Goal: Communication & Community: Answer question/provide support

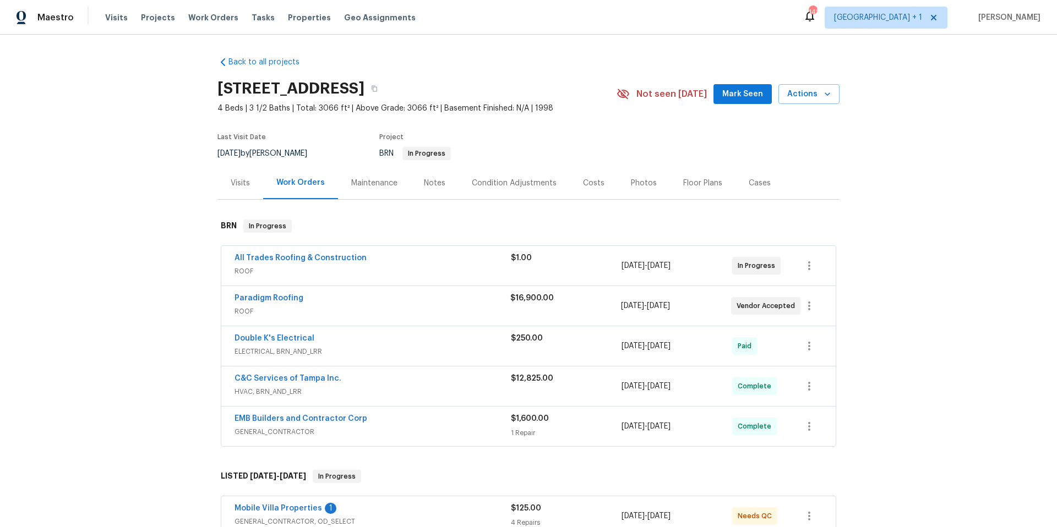
click at [388, 381] on div "C&C Services of Tampa Inc." at bounding box center [372, 379] width 276 height 13
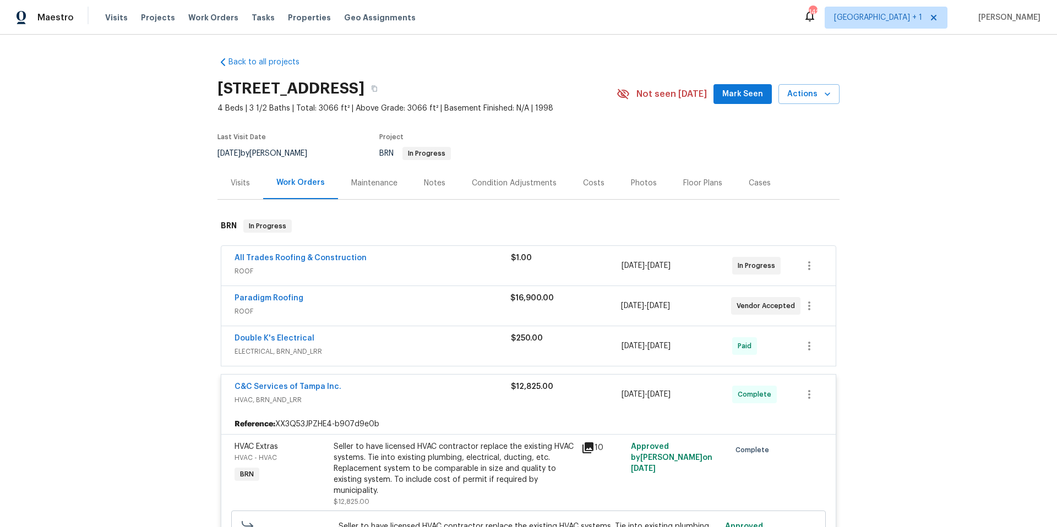
click at [388, 381] on div "C&C Services of Tampa Inc." at bounding box center [372, 387] width 276 height 13
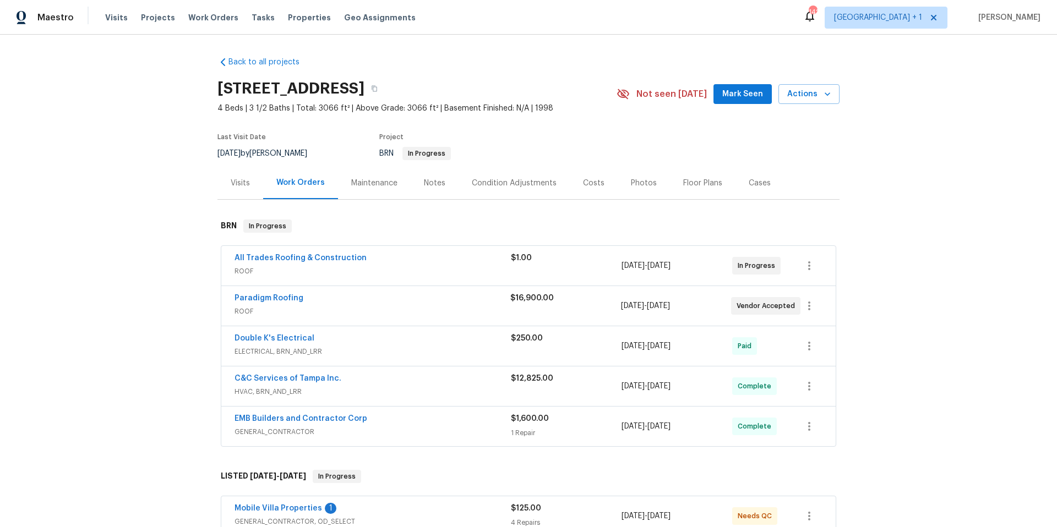
click at [415, 432] on span "GENERAL_CONTRACTOR" at bounding box center [372, 431] width 276 height 11
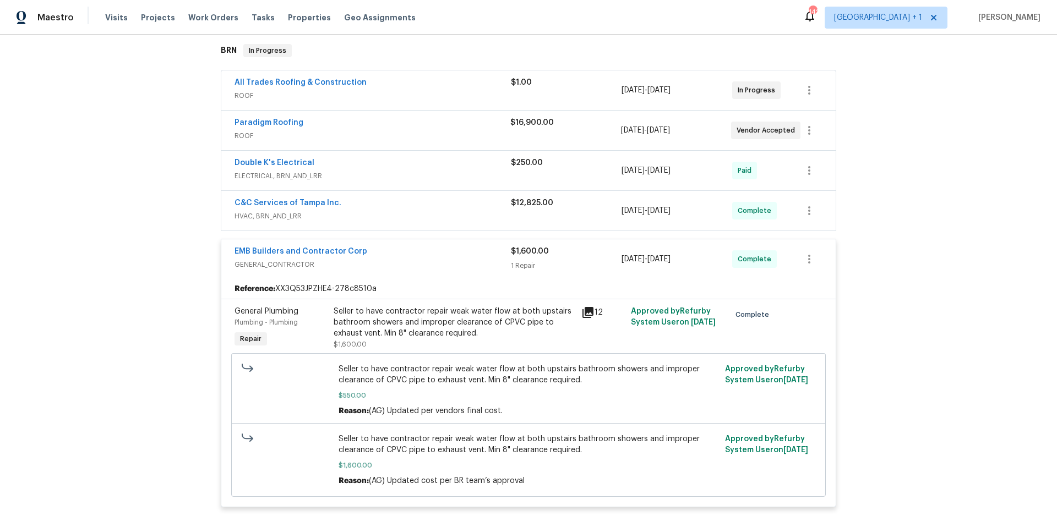
scroll to position [276, 0]
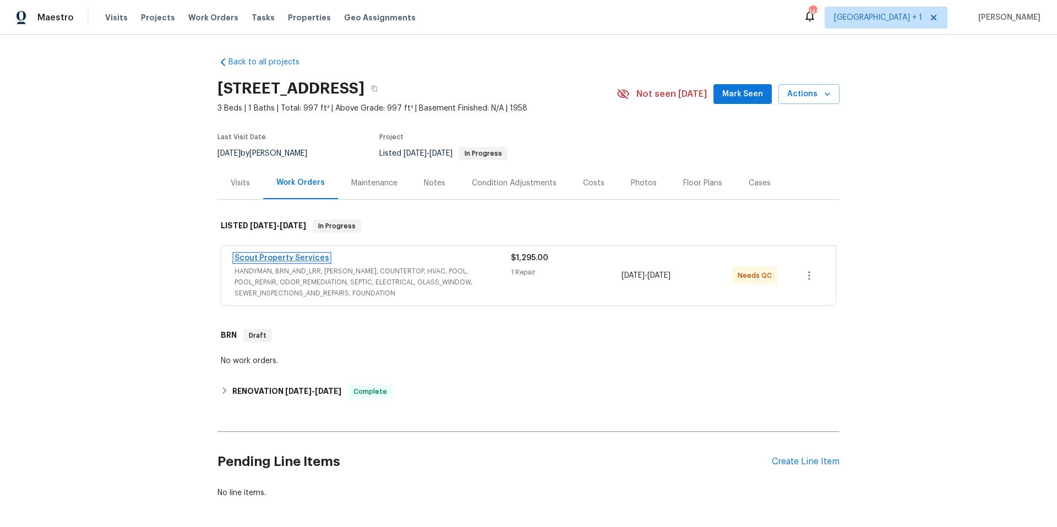
click at [285, 256] on link "Scout Property Services" at bounding box center [281, 258] width 95 height 8
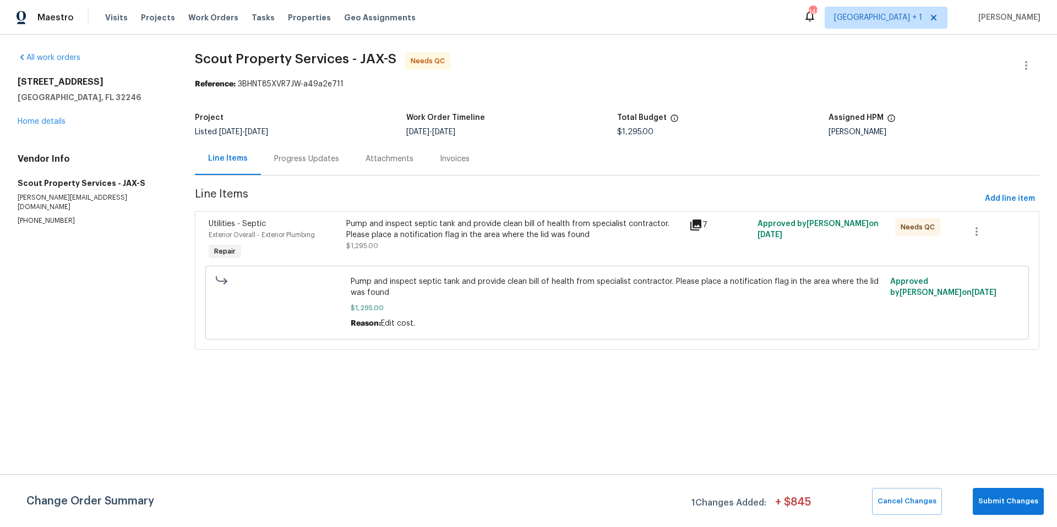
click at [311, 156] on div "Progress Updates" at bounding box center [306, 159] width 65 height 11
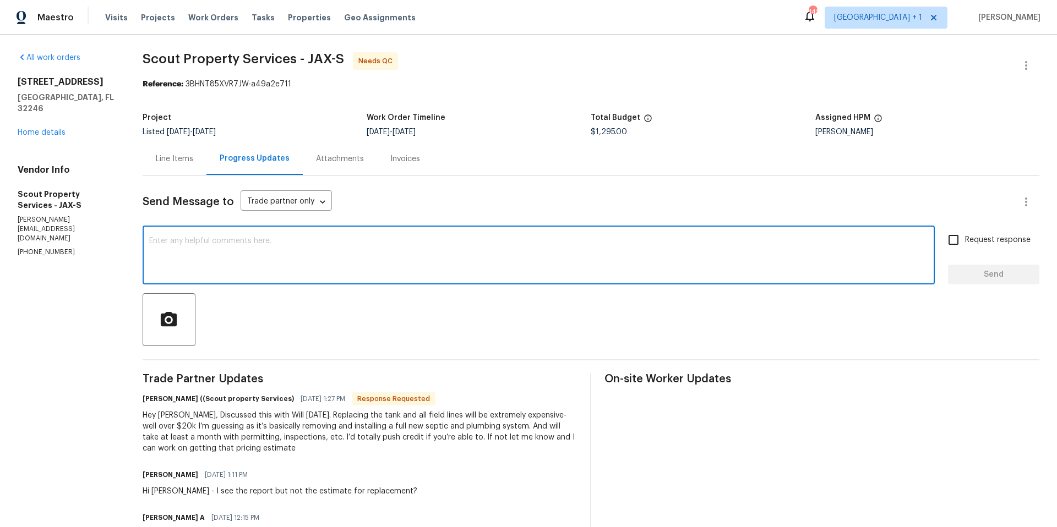
click at [352, 245] on textarea at bounding box center [538, 256] width 779 height 39
type textarea "@"
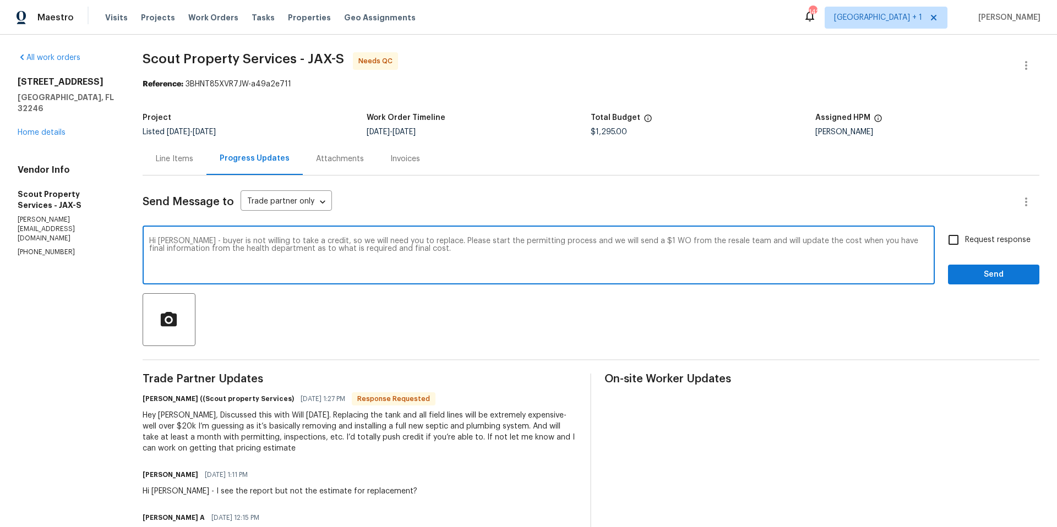
type textarea "Hi [PERSON_NAME] - buyer is not willing to take a credit, so we will need you t…"
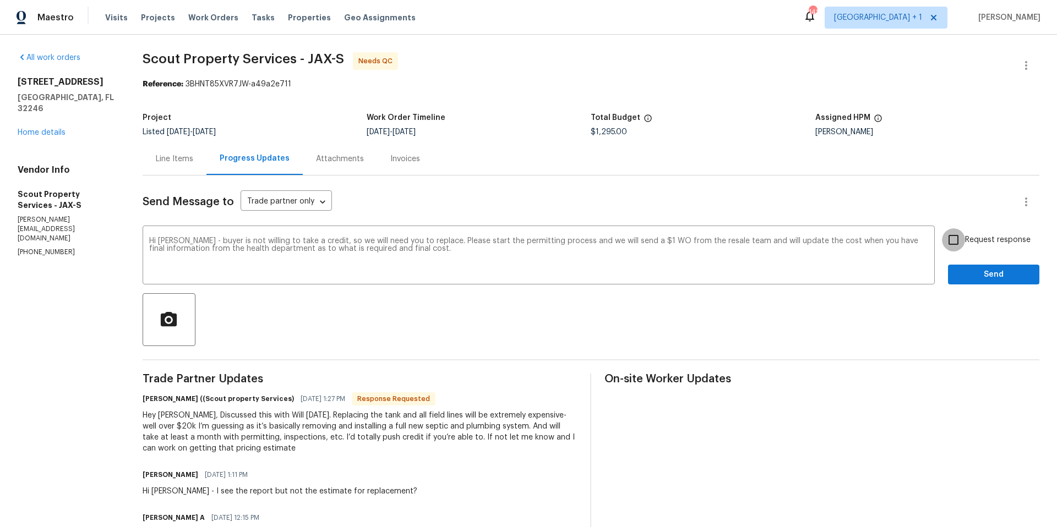
click at [944, 241] on input "Request response" at bounding box center [953, 239] width 23 height 23
checkbox input "true"
click at [964, 270] on span "Send" at bounding box center [993, 275] width 74 height 14
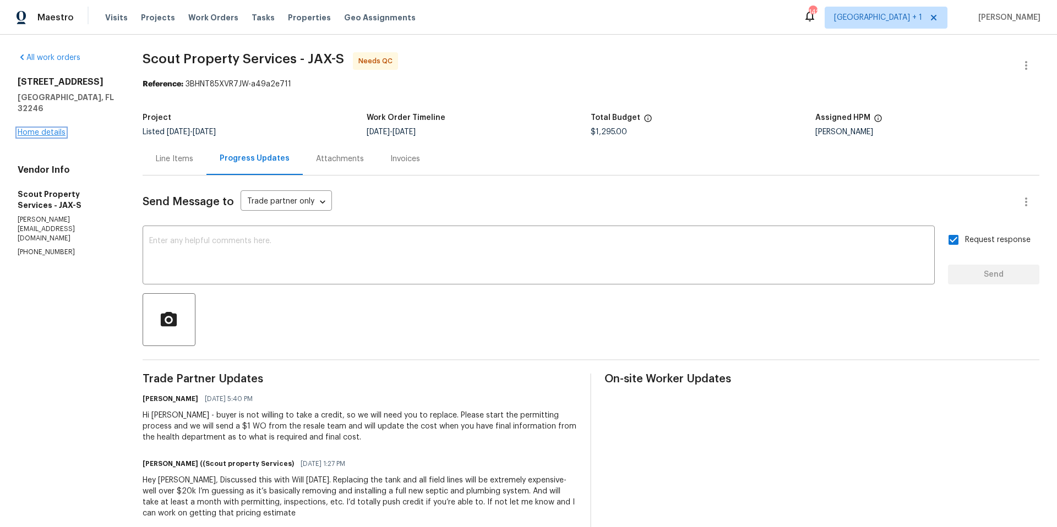
click at [57, 129] on link "Home details" at bounding box center [42, 133] width 48 height 8
